Goal: Task Accomplishment & Management: Use online tool/utility

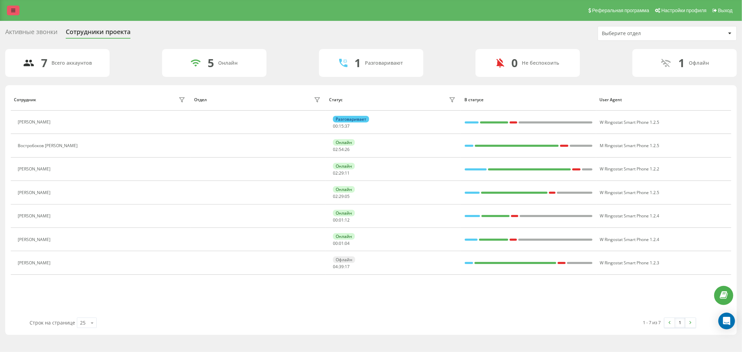
click at [15, 11] on icon at bounding box center [13, 10] width 4 height 5
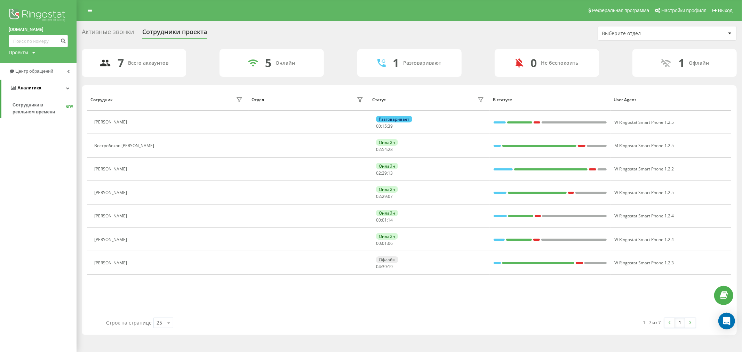
click at [67, 88] on icon at bounding box center [67, 87] width 3 height 3
click at [65, 71] on link "Центр обращений" at bounding box center [38, 71] width 76 height 17
click at [49, 119] on span "Отчет о пропущенных необработанных звонках" at bounding box center [43, 117] width 60 height 14
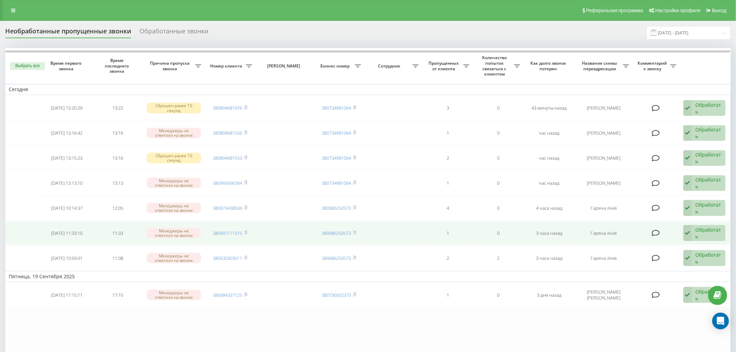
click at [698, 232] on div "Обработать" at bounding box center [708, 232] width 26 height 13
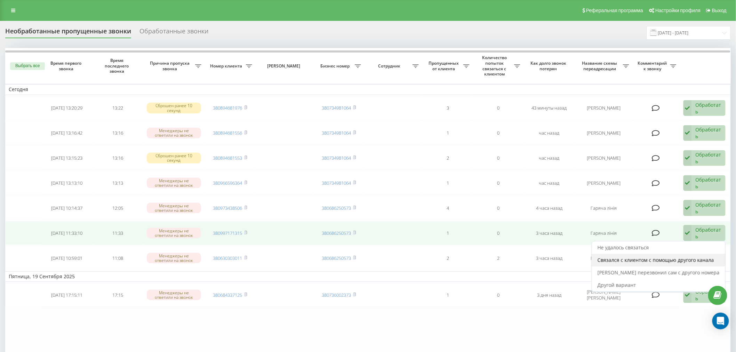
click at [648, 257] on span "Связался с клиентом с помощью другого канала" at bounding box center [655, 260] width 116 height 7
